Goal: Task Accomplishment & Management: Complete application form

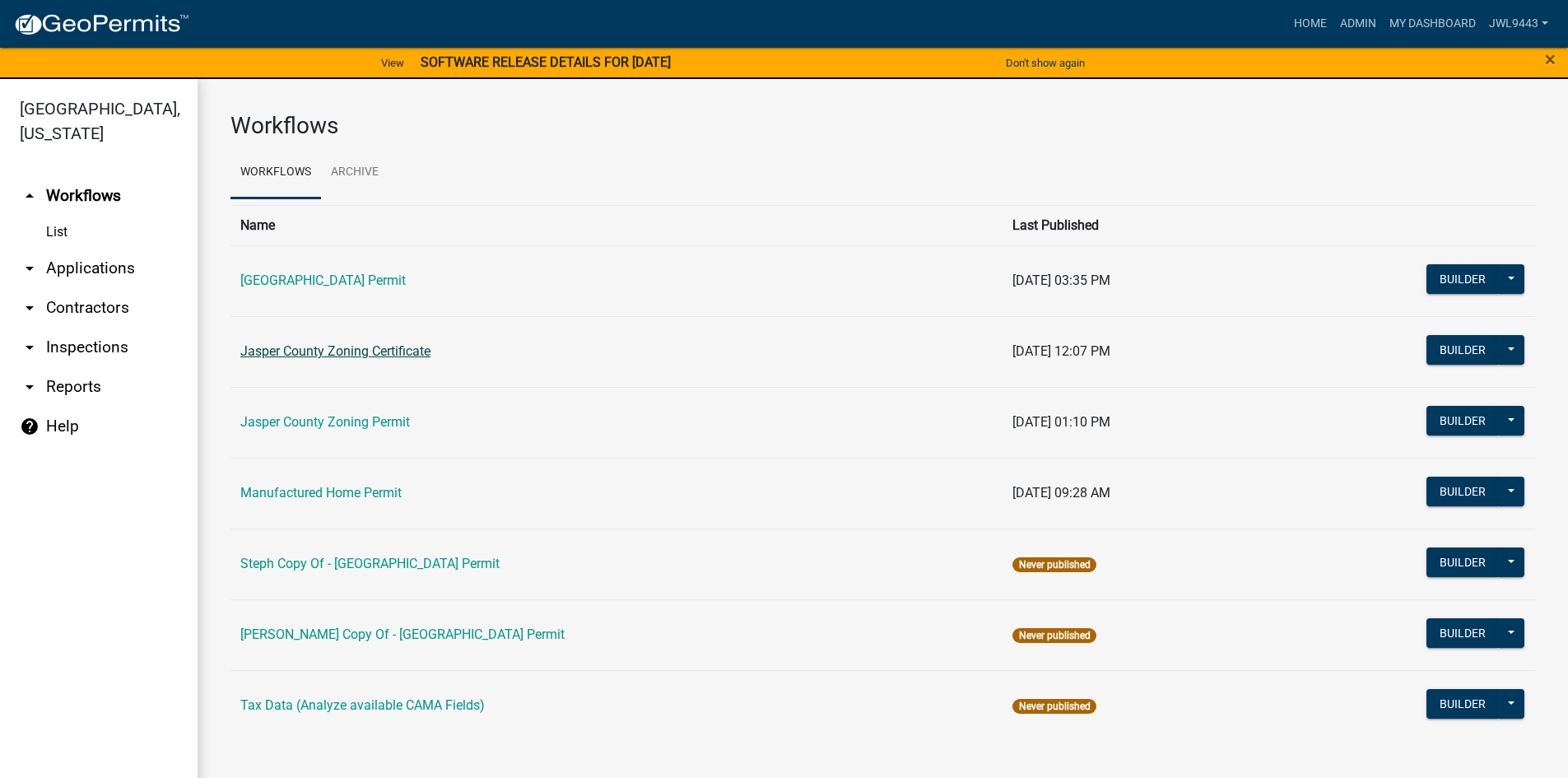
click at [386, 348] on link "Jasper County Zoning Certificate" at bounding box center [335, 351] width 190 height 16
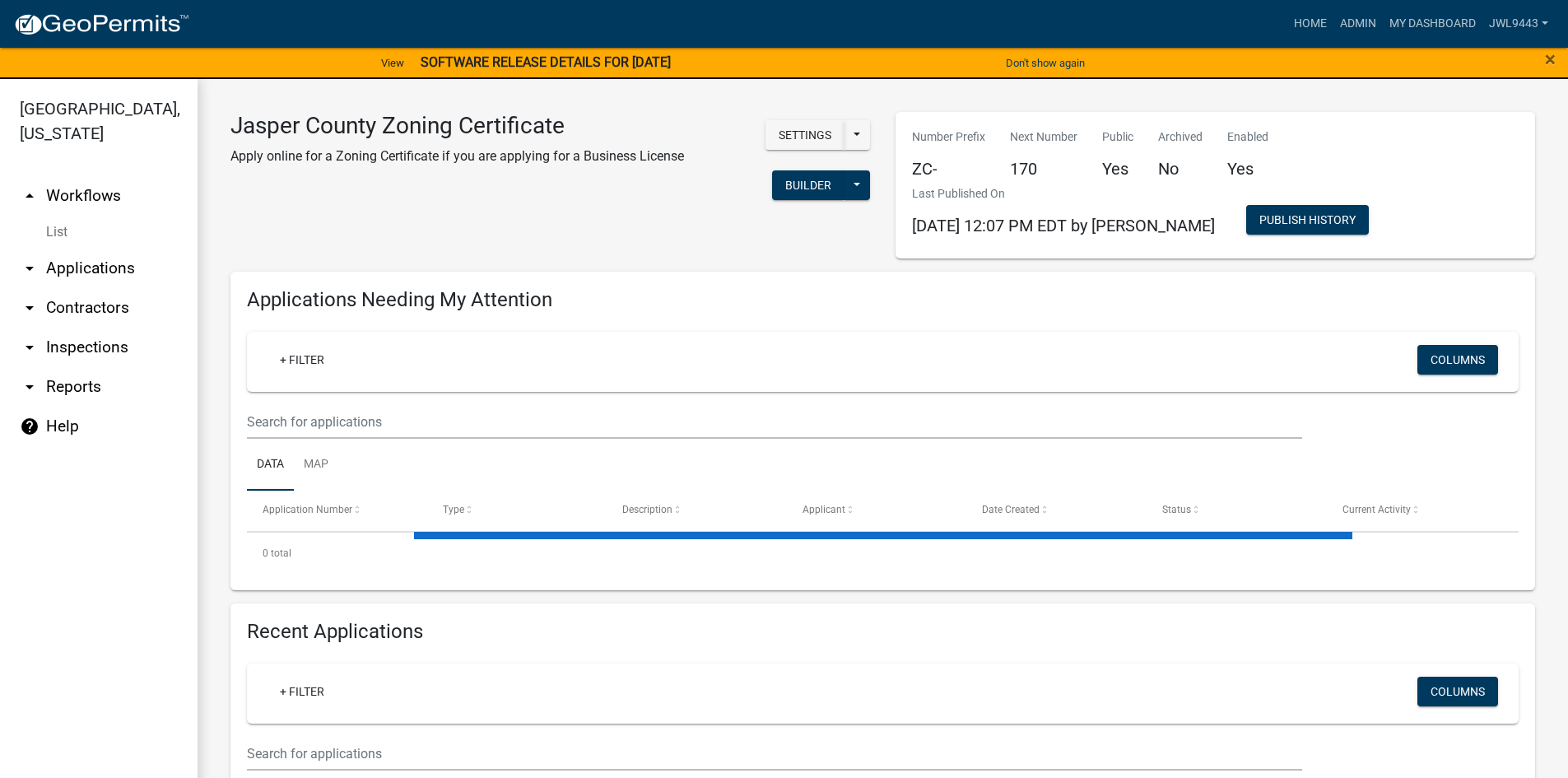
select select "3: 100"
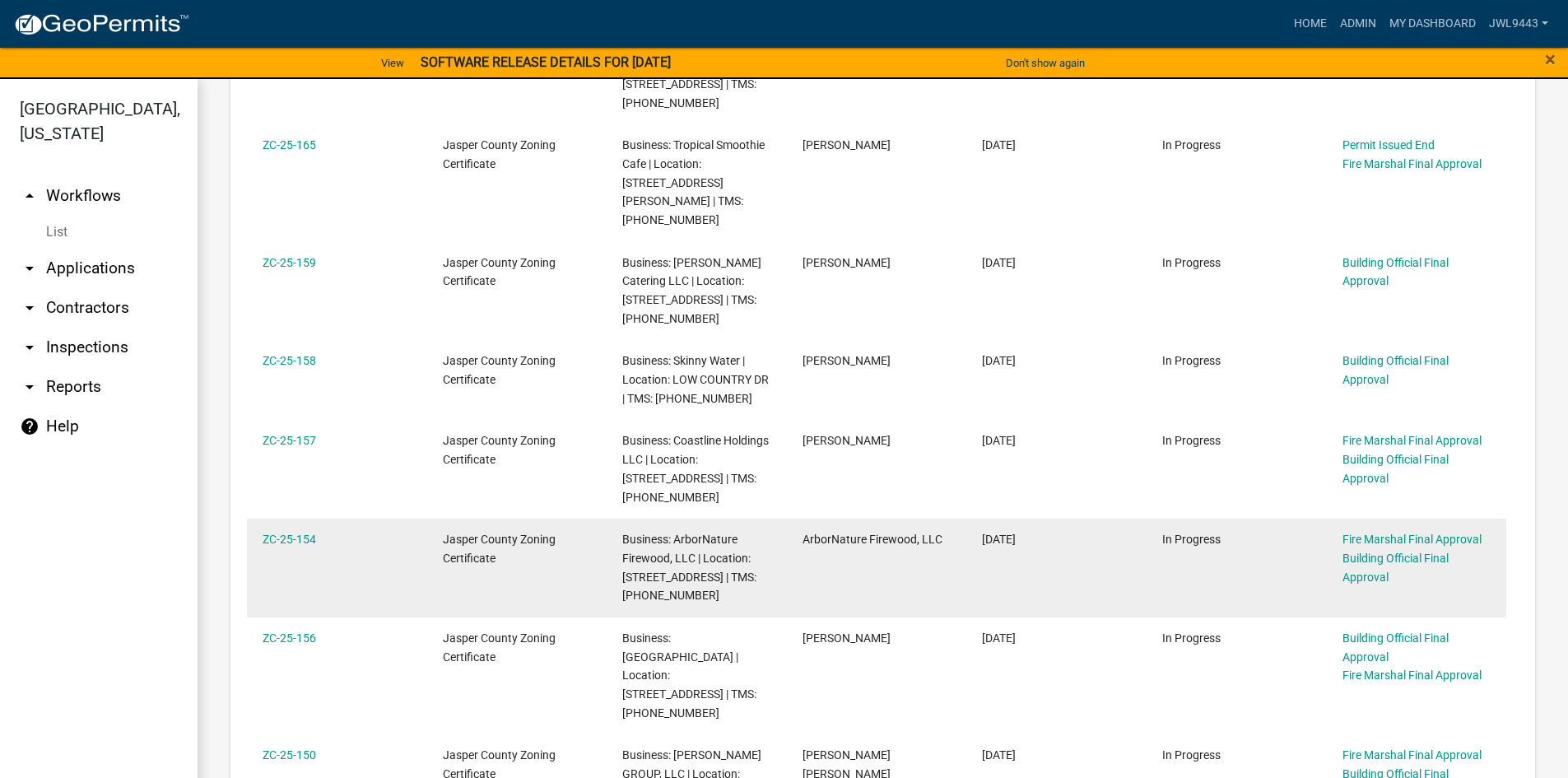
scroll to position [823, 0]
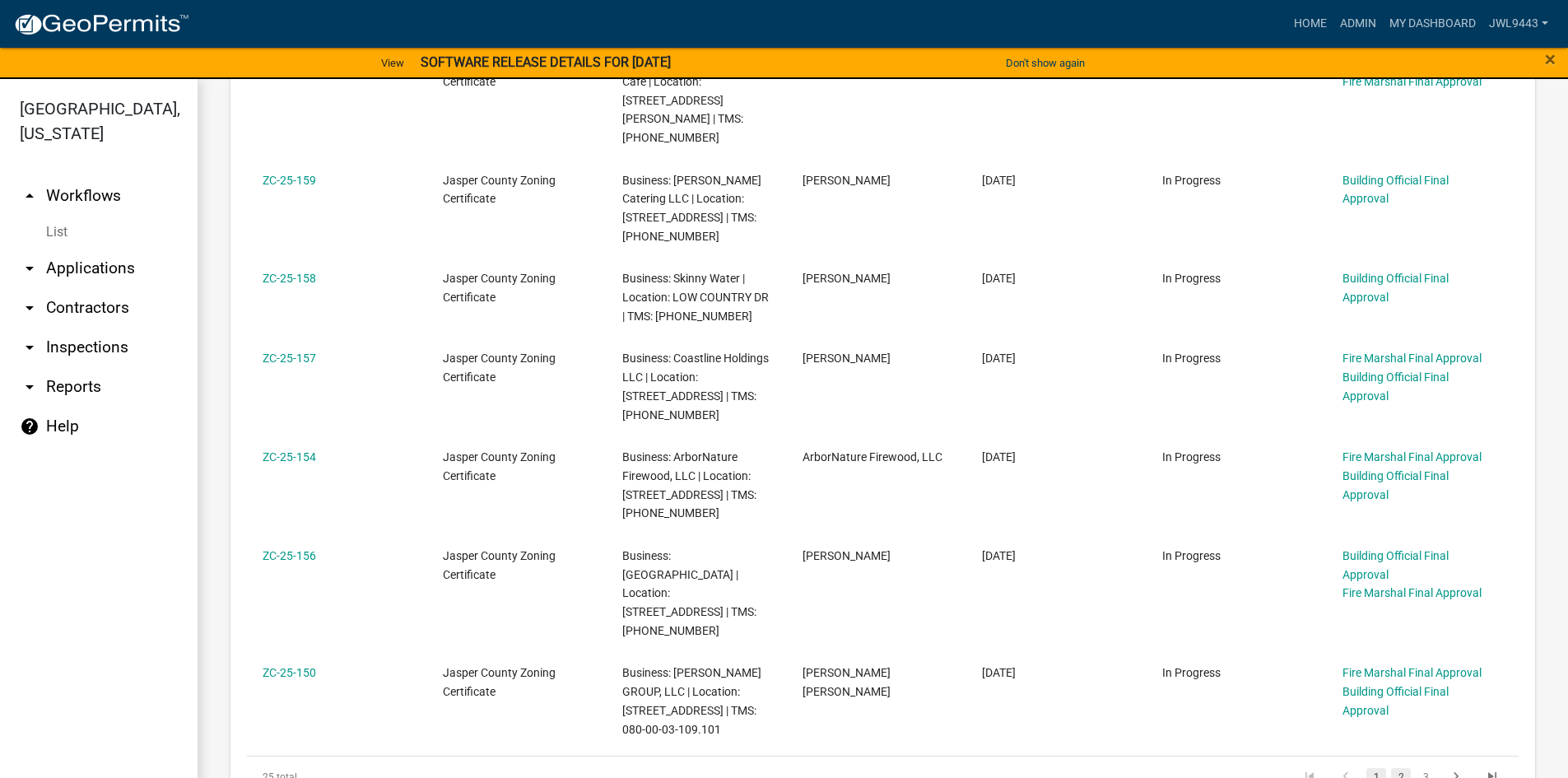
click at [1393, 768] on link "2" at bounding box center [1402, 777] width 20 height 18
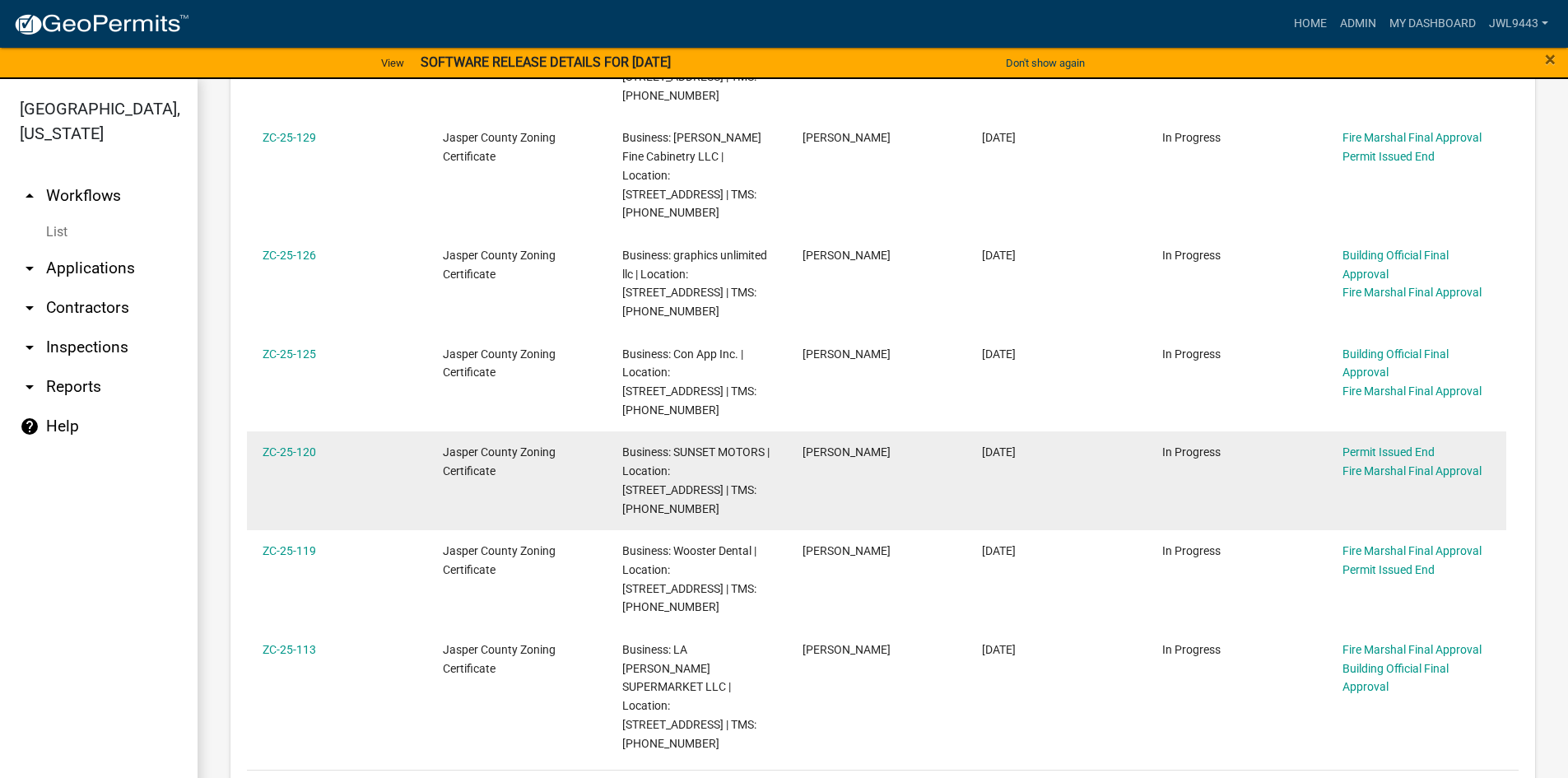
scroll to position [823, 0]
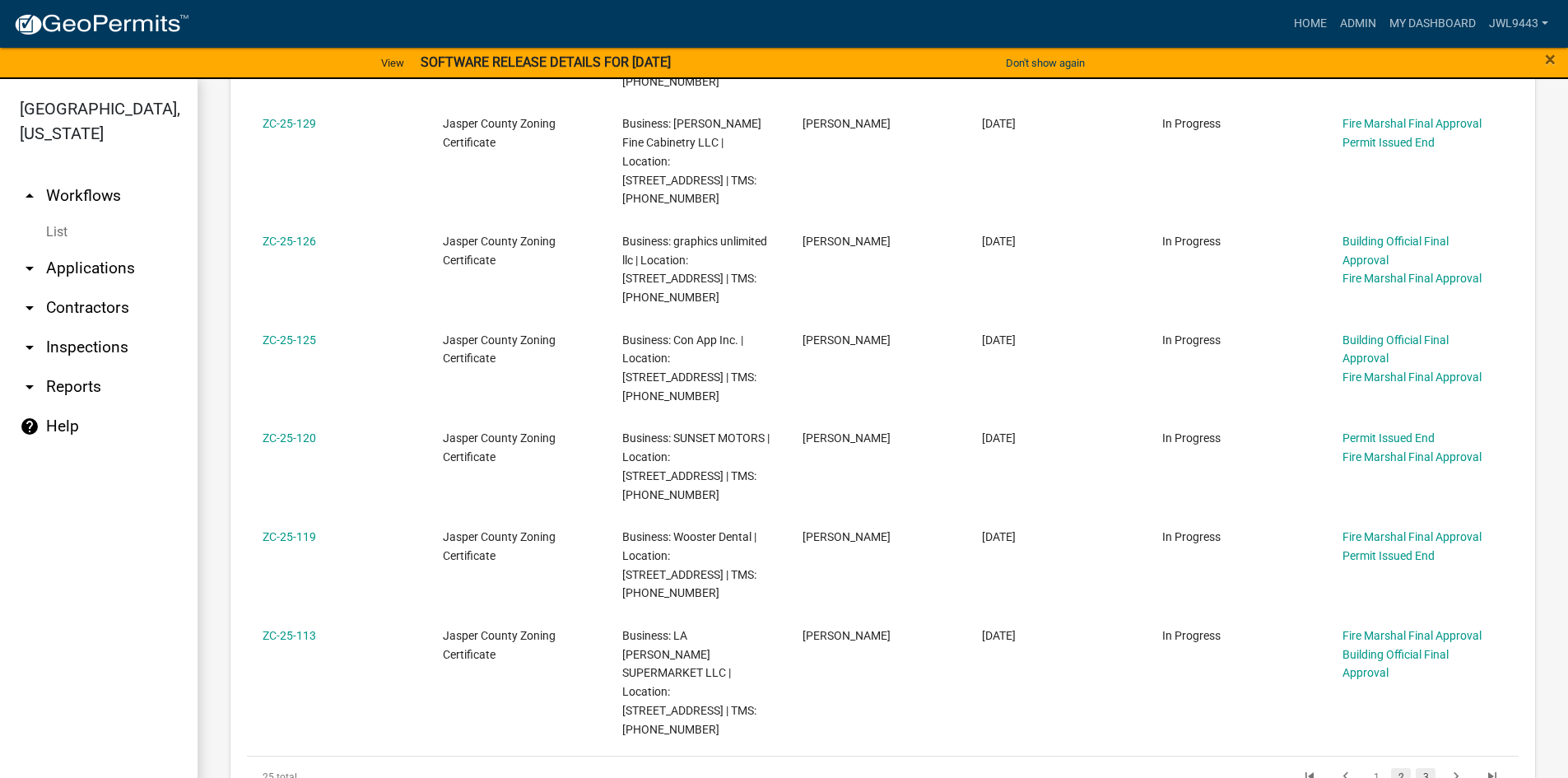
click at [1416, 768] on link "3" at bounding box center [1426, 777] width 20 height 18
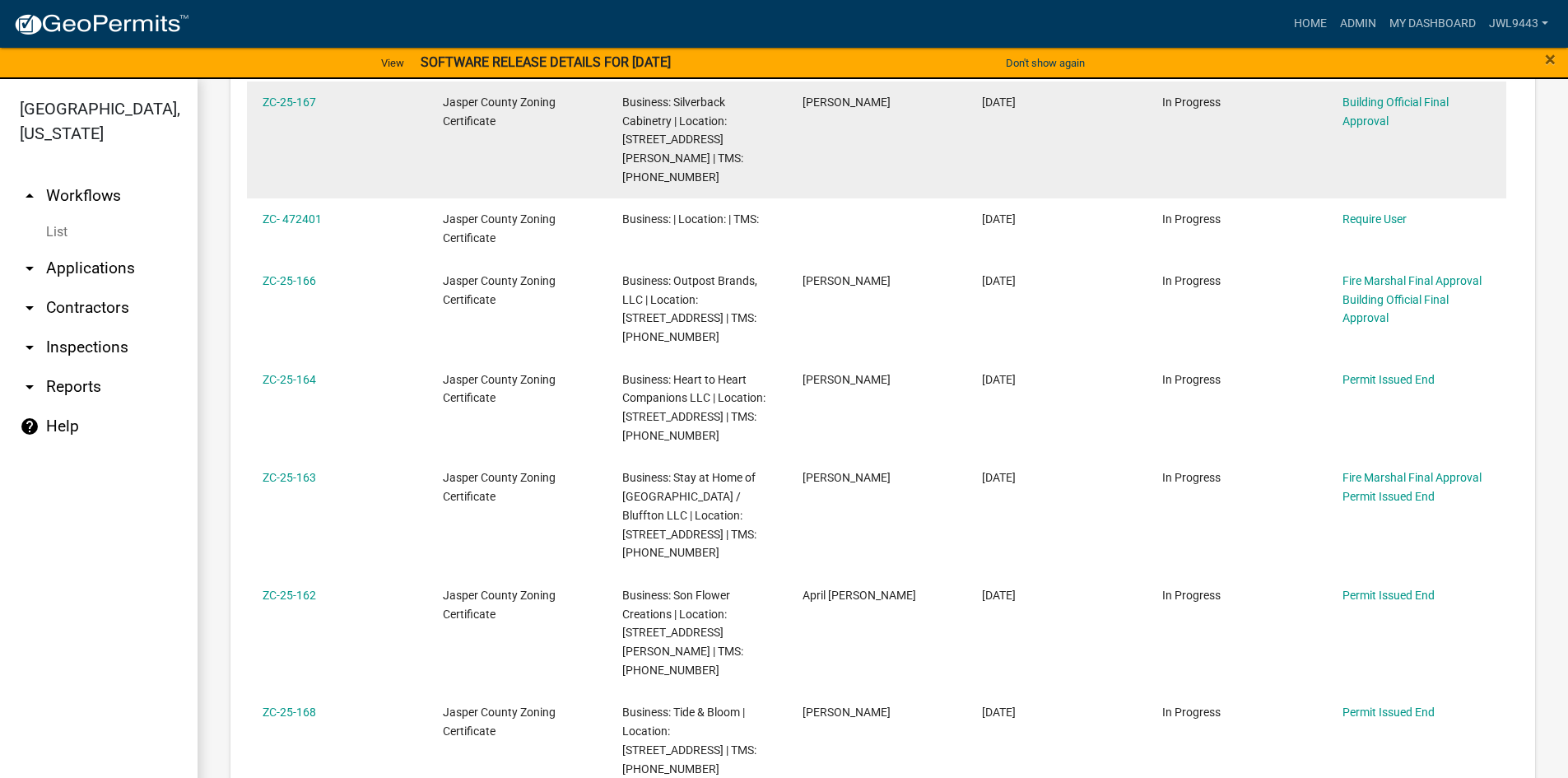
scroll to position [2140, 0]
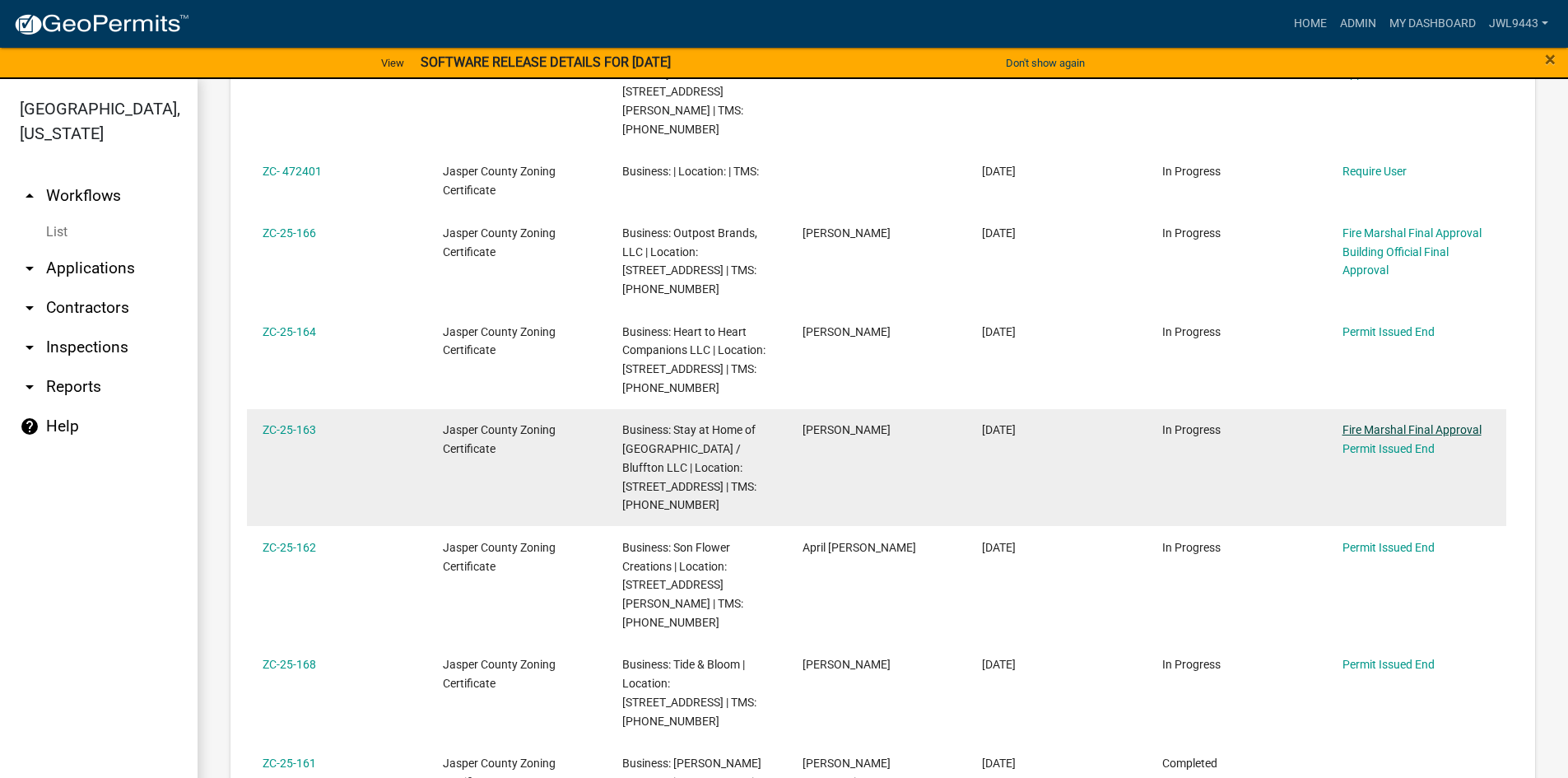
click at [1410, 423] on link "Fire Marshal Final Approval" at bounding box center [1413, 430] width 139 height 13
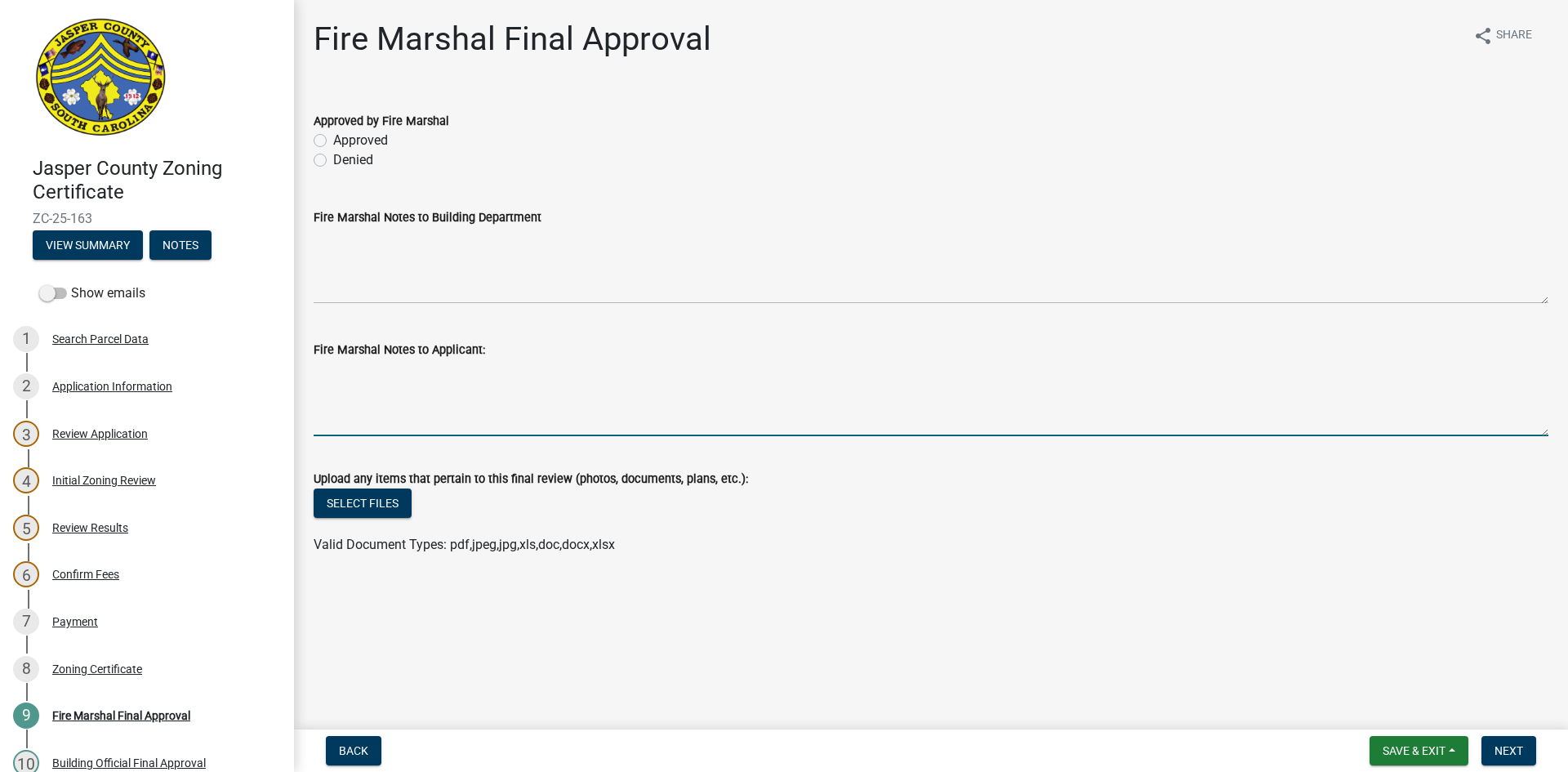
click at [363, 385] on textarea "Fire Marshal Notes to Applicant:" at bounding box center [930, 398] width 1235 height 77
type textarea "Label closet as breaker panel on outside of door. Have an electrician remove th…"
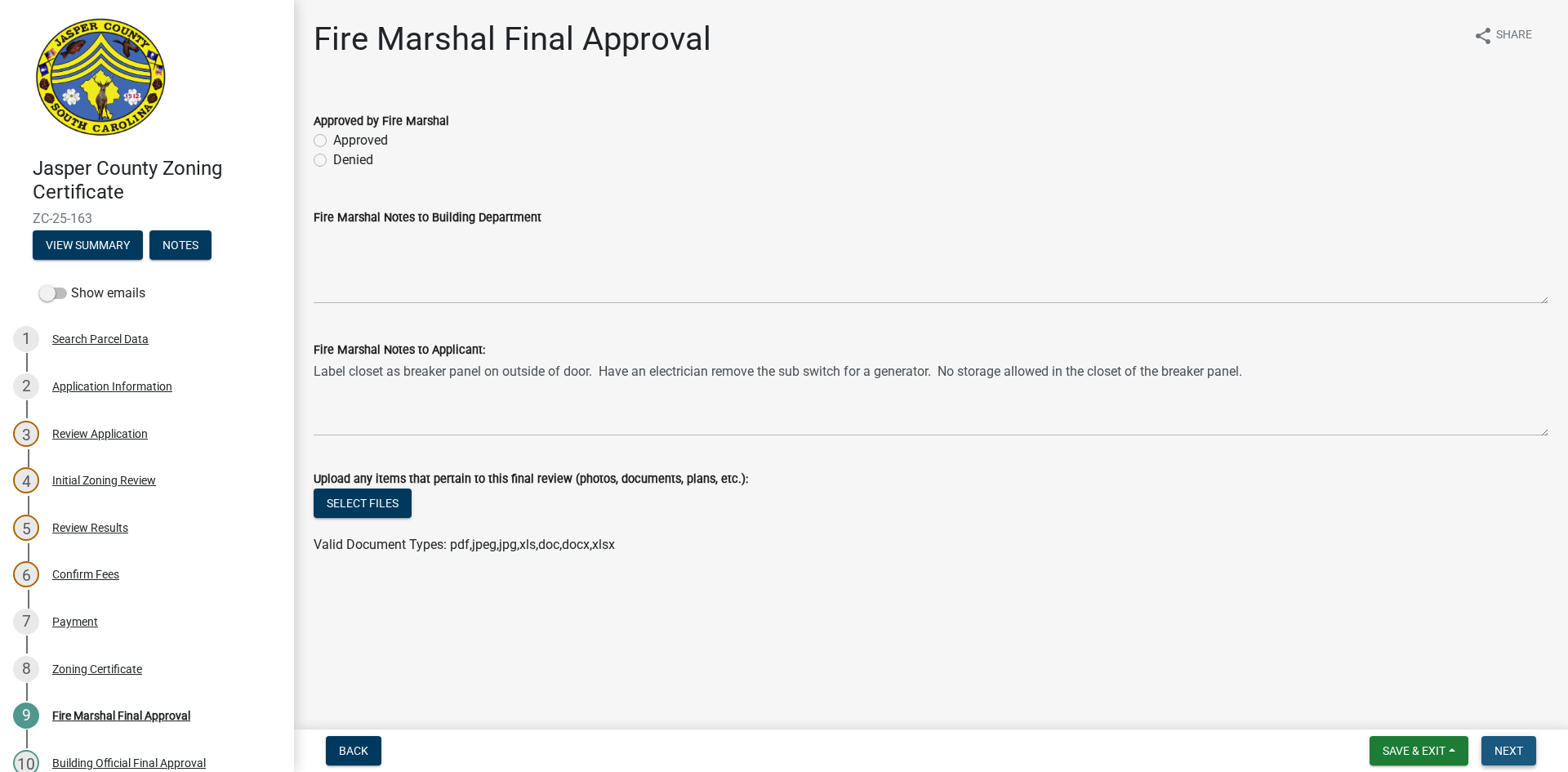
click at [1511, 754] on span "Next" at bounding box center [1509, 751] width 28 height 13
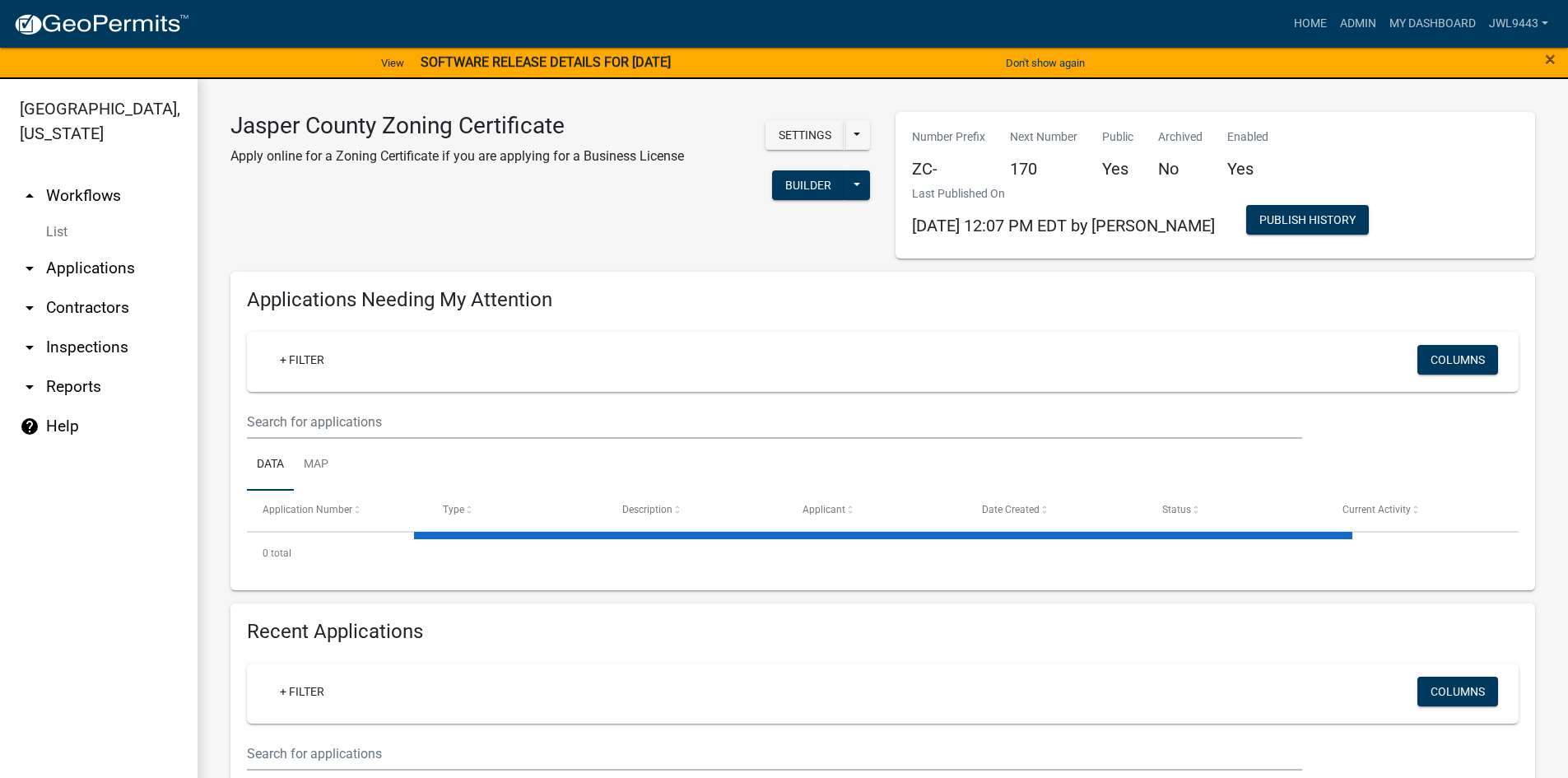
select select "3: 100"
